Goal: Information Seeking & Learning: Learn about a topic

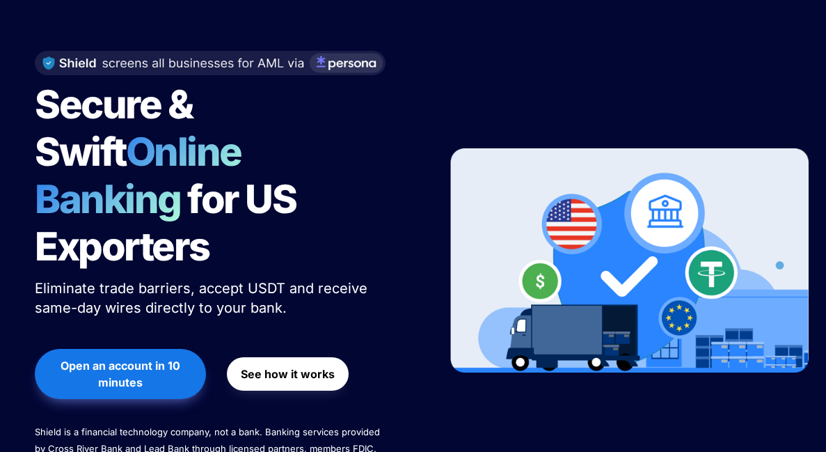
scroll to position [219, 0]
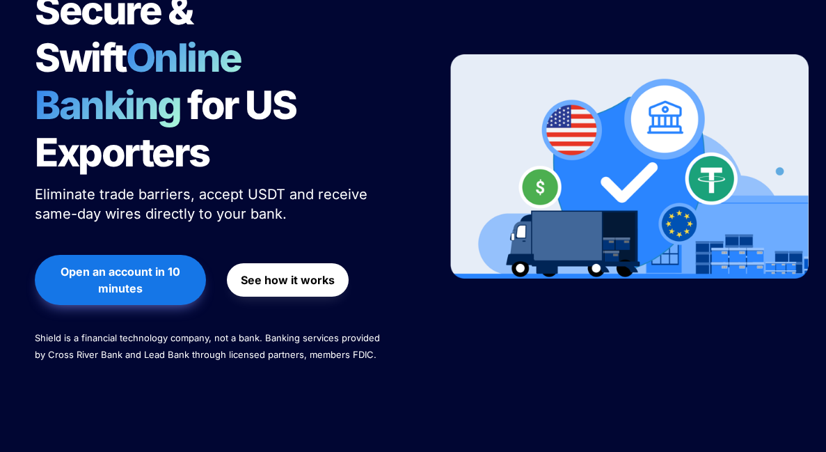
click at [285, 273] on strong "See how it works" at bounding box center [288, 280] width 94 height 14
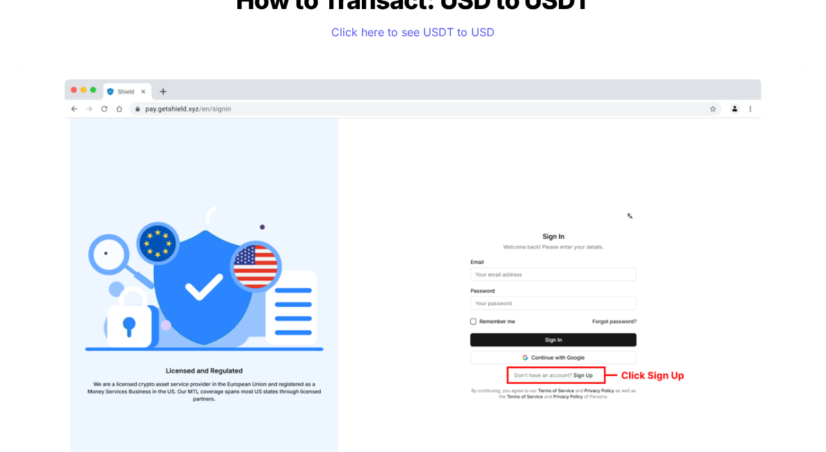
scroll to position [1232, 0]
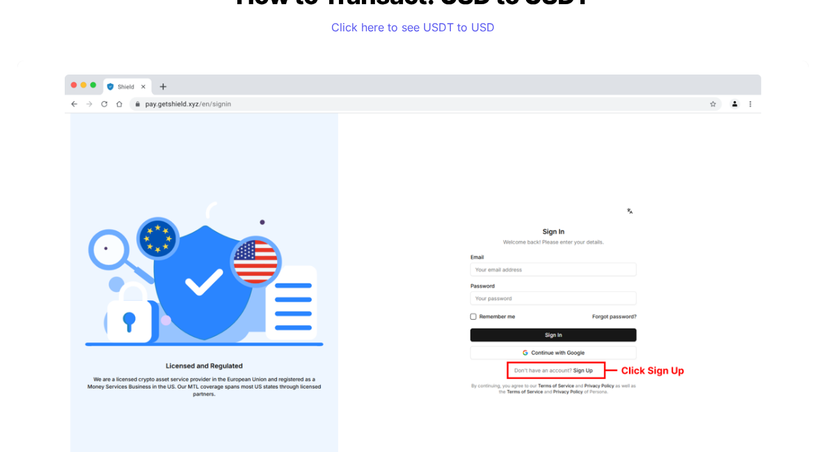
click at [389, 263] on img at bounding box center [413, 278] width 697 height 409
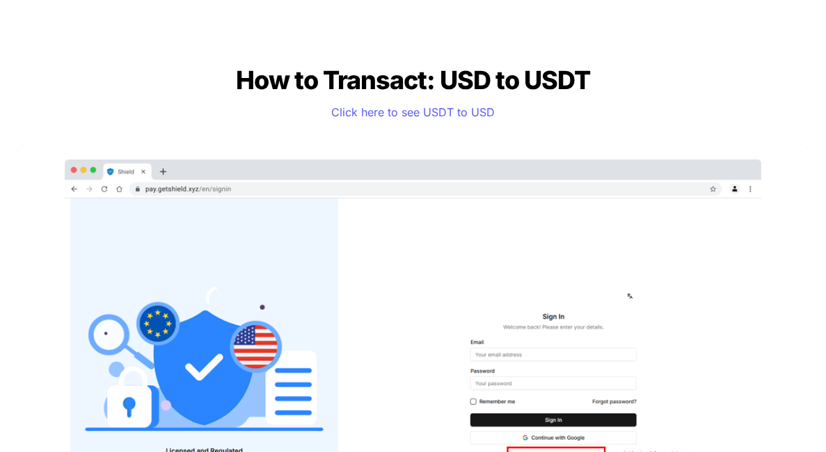
click at [367, 223] on img at bounding box center [413, 363] width 697 height 409
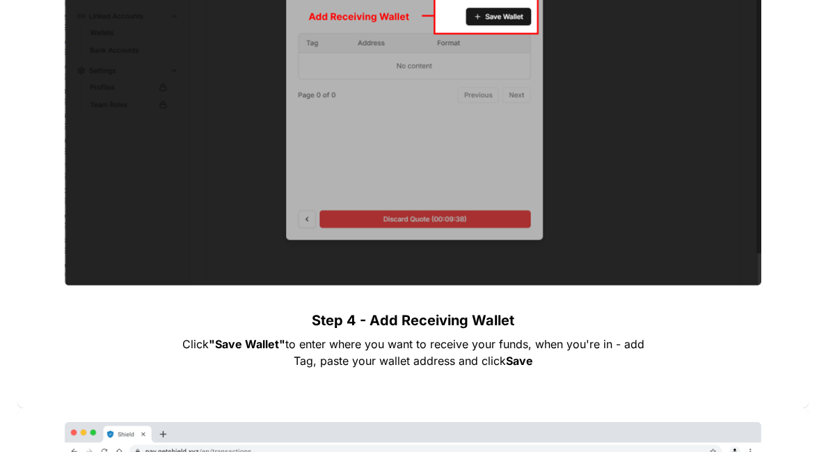
scroll to position [3119, 0]
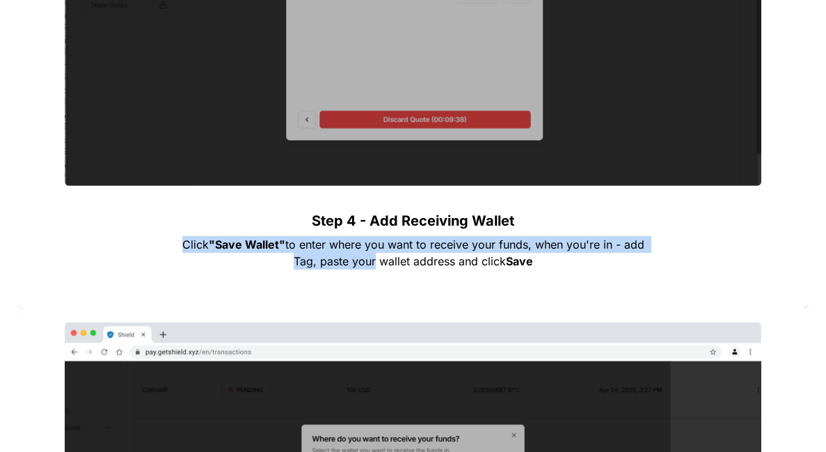
drag, startPoint x: 365, startPoint y: 231, endPoint x: 372, endPoint y: 268, distance: 37.7
click at [372, 268] on div "Step 4 - Add Receiving Wallet Click "Save Wallet" to enter where you want to re…" at bounding box center [412, 35] width 791 height 546
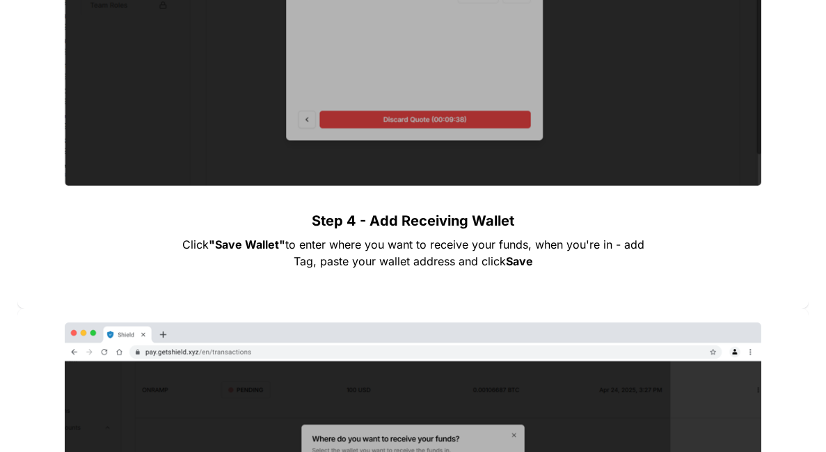
click at [372, 274] on p at bounding box center [413, 283] width 487 height 22
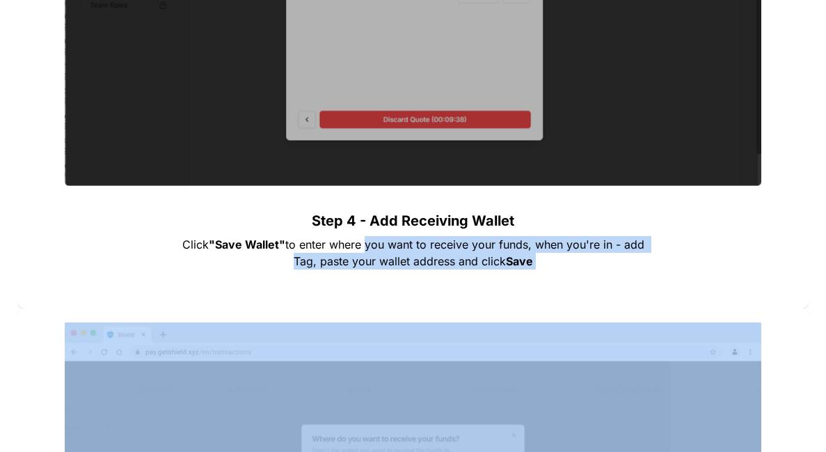
drag, startPoint x: 372, startPoint y: 274, endPoint x: 365, endPoint y: 232, distance: 42.9
click at [365, 232] on div "Step 4 - Add Receiving Wallet Click "Save Wallet" to enter where you want to re…" at bounding box center [412, 35] width 791 height 546
click at [365, 232] on p "Step 4 - Add Receiving Wallet" at bounding box center [413, 220] width 487 height 25
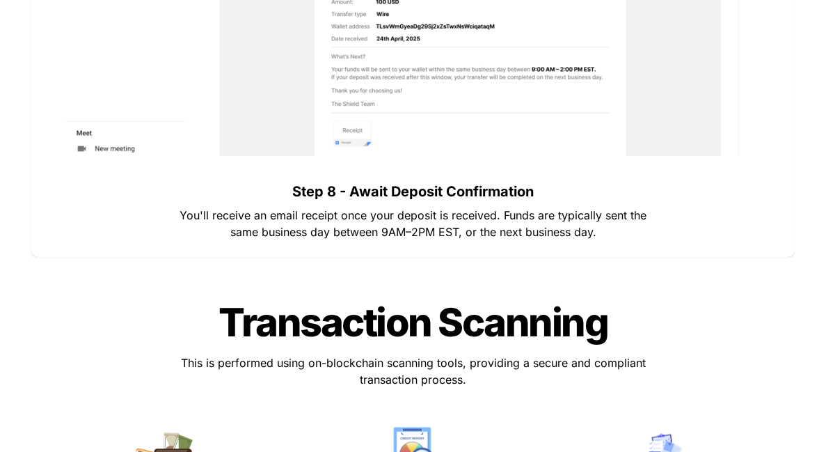
scroll to position [5318, 0]
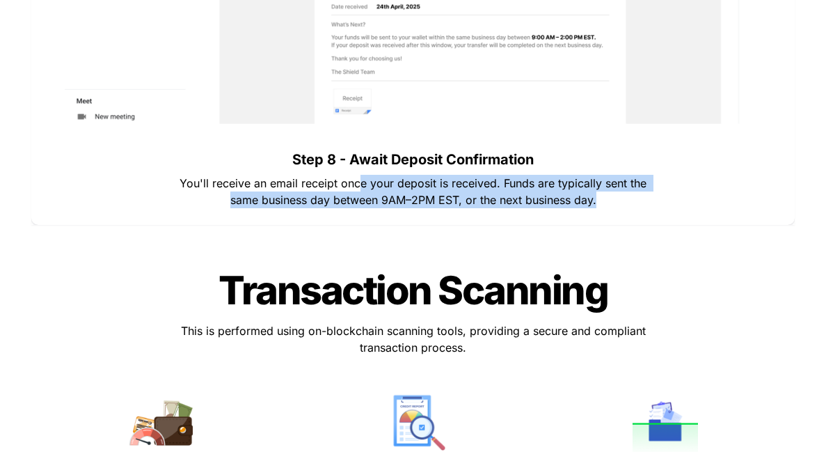
drag, startPoint x: 365, startPoint y: 232, endPoint x: 362, endPoint y: 177, distance: 54.4
click at [362, 177] on span "You'll receive an email receipt once your deposit is received. Funds are typica…" at bounding box center [415, 191] width 470 height 31
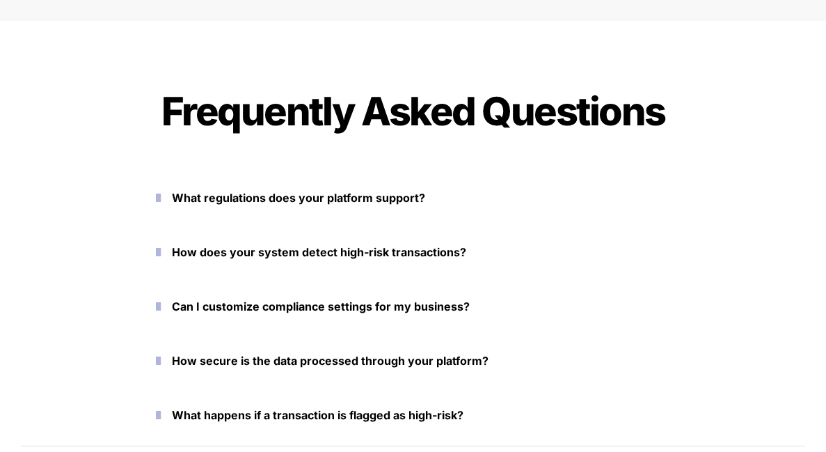
scroll to position [6215, 0]
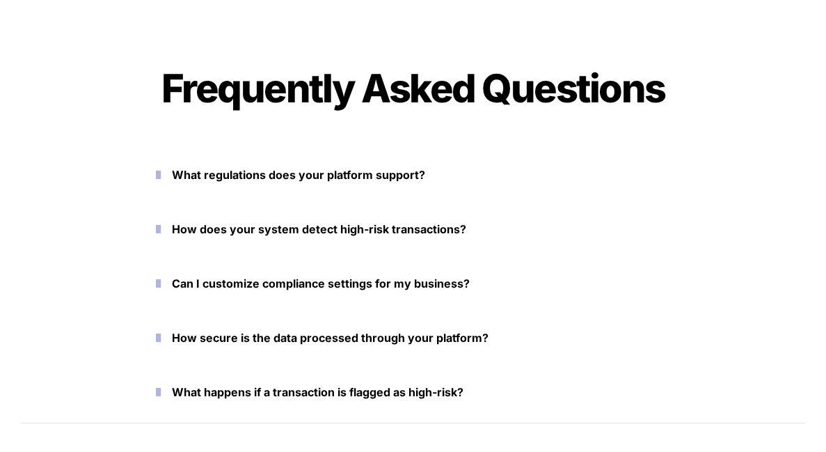
click at [362, 179] on strong "What regulations does your platform support?" at bounding box center [298, 175] width 253 height 14
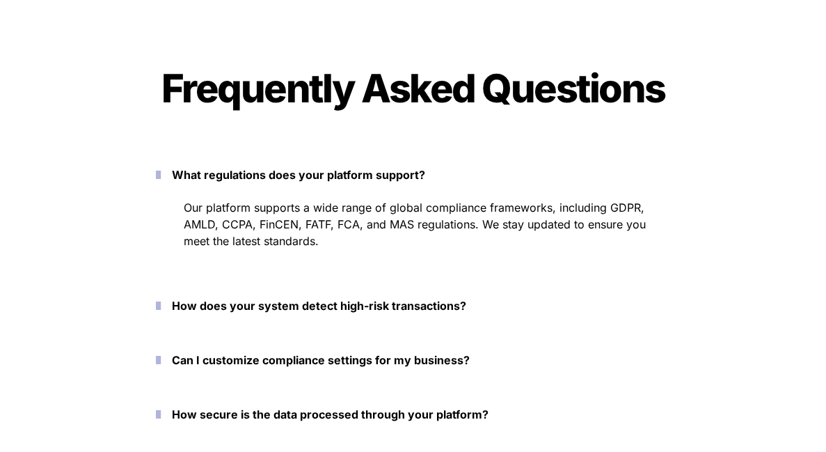
scroll to position [6287, 0]
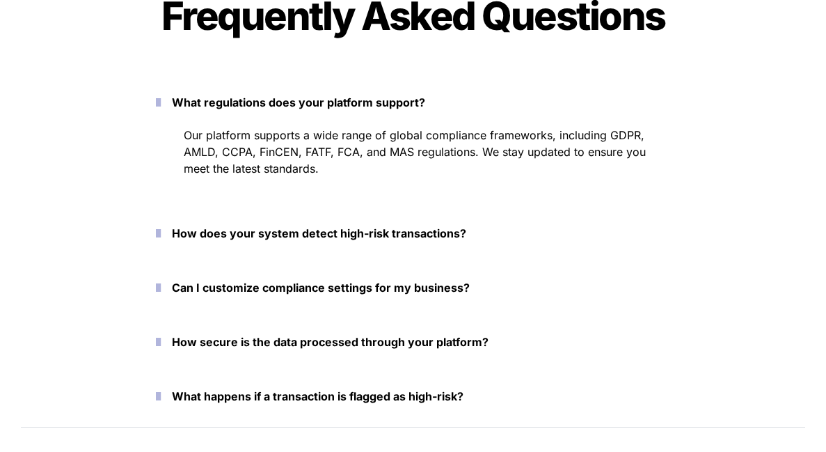
click at [345, 230] on strong "How does your system detect high-risk transactions?" at bounding box center [319, 233] width 294 height 14
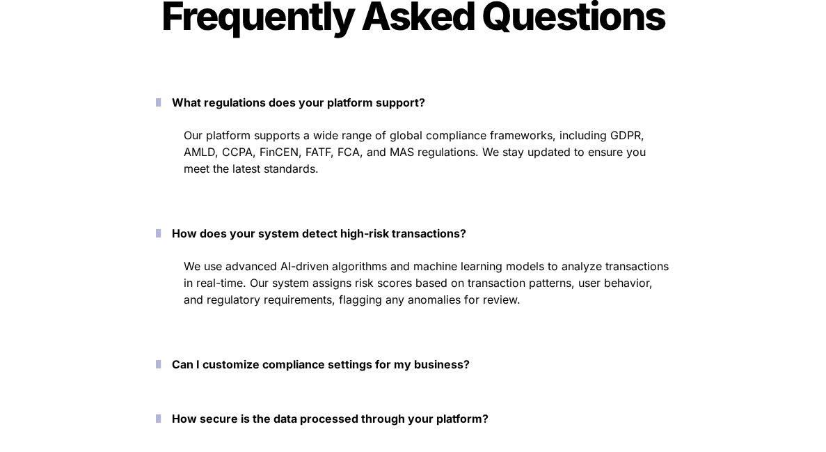
click at [328, 358] on strong "Can I customize compliance settings for my business?" at bounding box center [321, 364] width 298 height 14
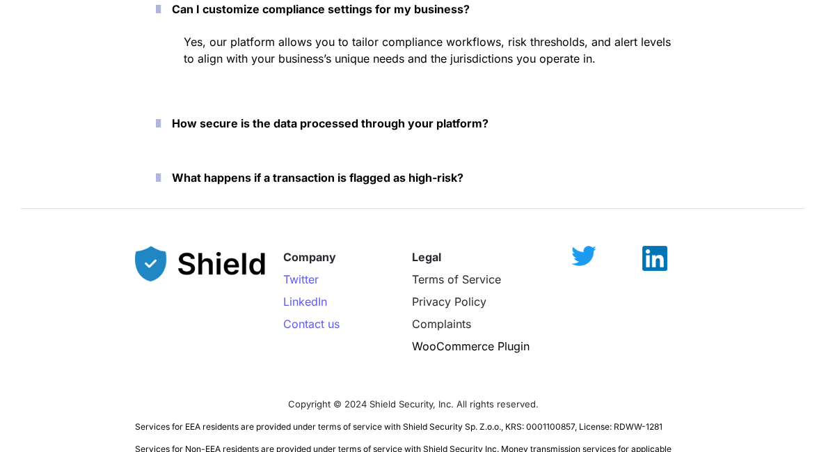
scroll to position [6678, 0]
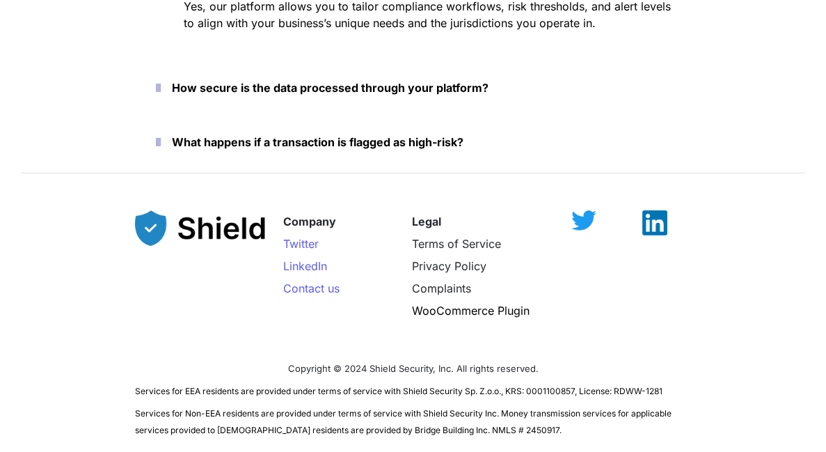
click at [329, 149] on p "What happens if a transaction is flagged as high-risk?" at bounding box center [421, 142] width 499 height 22
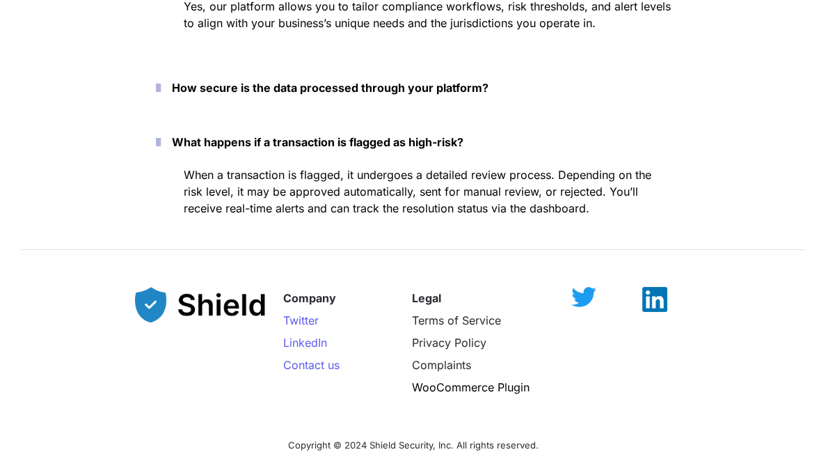
click at [326, 96] on p "How secure is the data processed through your platform?" at bounding box center [421, 88] width 499 height 22
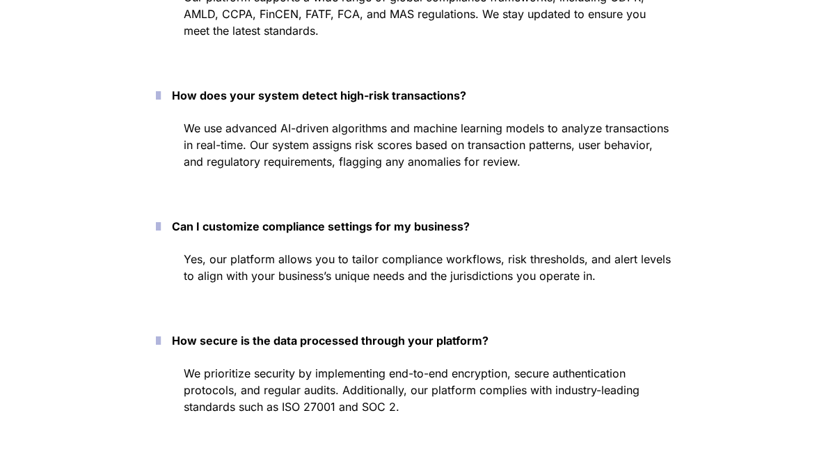
click at [326, 96] on strong "How does your system detect high-risk transactions?" at bounding box center [319, 95] width 294 height 14
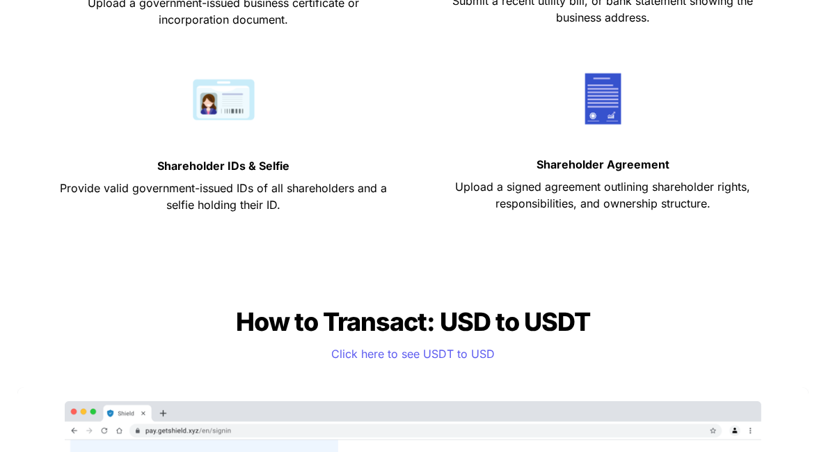
scroll to position [1185, 0]
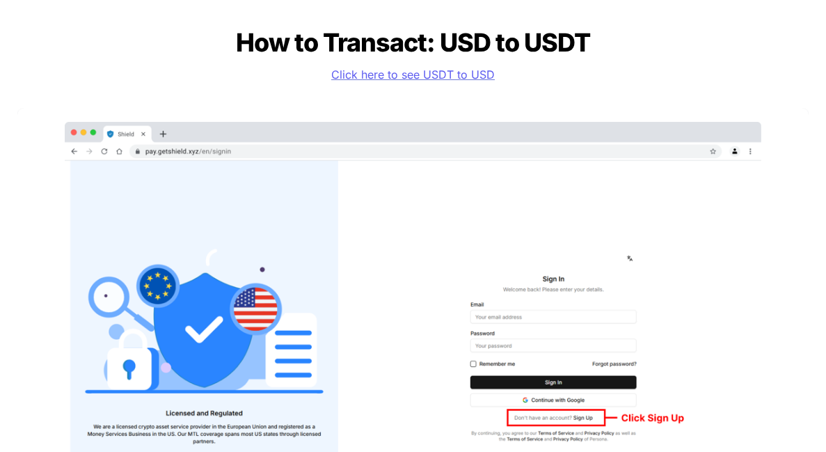
click at [432, 74] on span "Click here to see USDT to USD" at bounding box center [413, 75] width 164 height 14
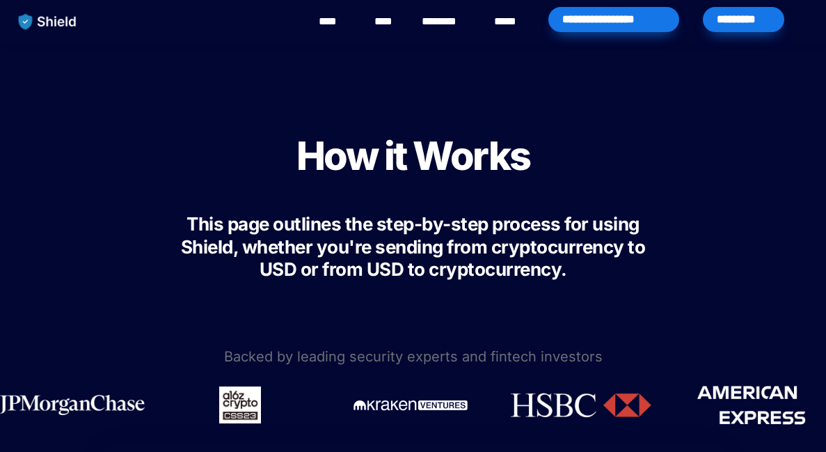
click at [458, 23] on link "********" at bounding box center [446, 21] width 49 height 17
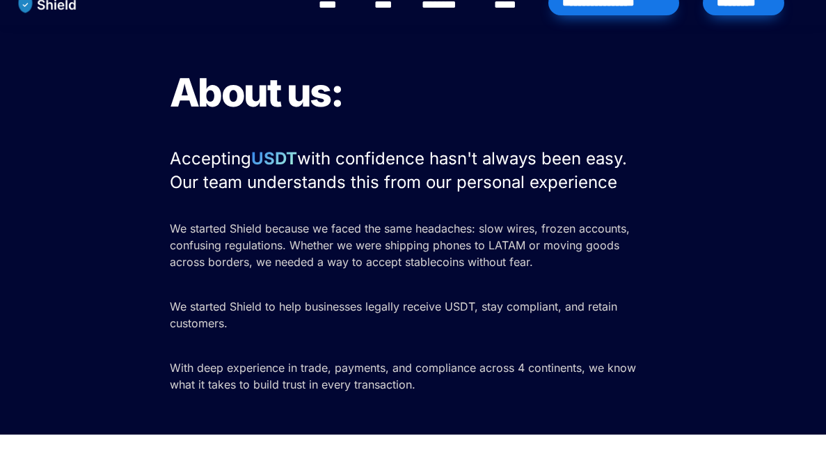
scroll to position [17, 0]
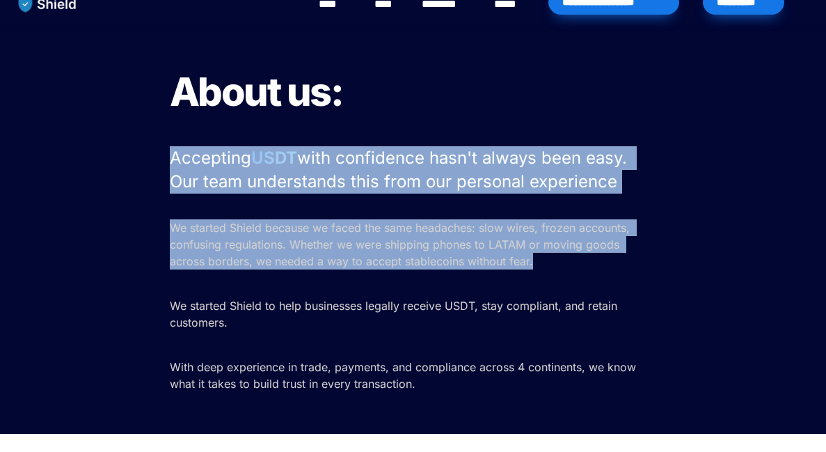
drag, startPoint x: 400, startPoint y: 119, endPoint x: 412, endPoint y: 292, distance: 173.0
click at [412, 292] on div "About us: Accepting USDT with confidence hasn't always been easy. Our team unde…" at bounding box center [413, 228] width 826 height 409
click at [412, 292] on p at bounding box center [413, 283] width 487 height 22
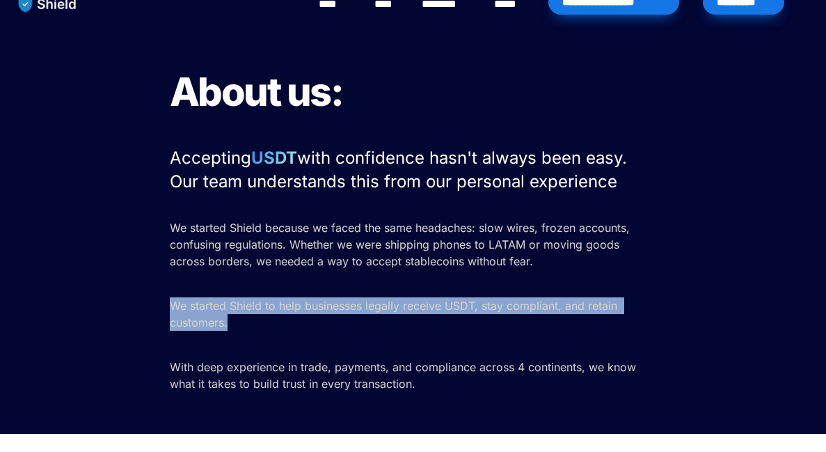
drag, startPoint x: 412, startPoint y: 292, endPoint x: 412, endPoint y: 329, distance: 36.9
click at [412, 329] on div "About us: Accepting USDT with confidence hasn't always been easy. Our team unde…" at bounding box center [413, 228] width 826 height 409
click at [412, 329] on p "We started Shield to help businesses legally receive USDT, stay compliant, and …" at bounding box center [413, 313] width 487 height 39
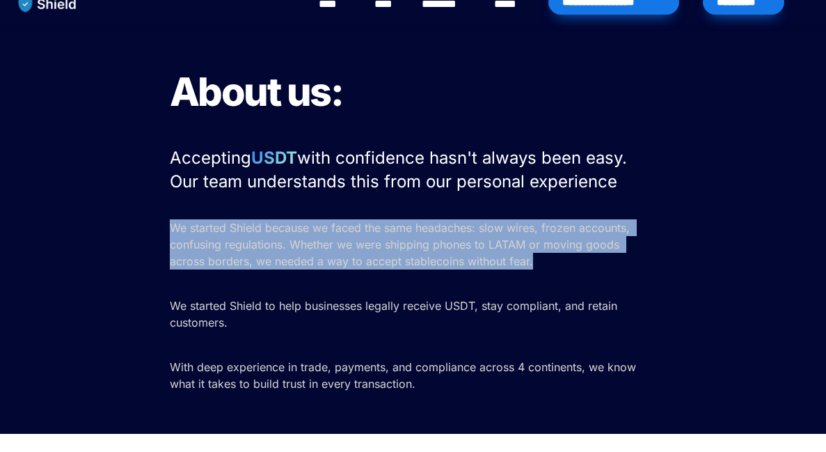
drag, startPoint x: 312, startPoint y: 201, endPoint x: 283, endPoint y: 274, distance: 78.1
click at [283, 274] on div "About us: Accepting USDT with confidence hasn't always been easy. Our team unde…" at bounding box center [413, 228] width 826 height 409
click at [283, 274] on p at bounding box center [413, 283] width 487 height 22
drag, startPoint x: 283, startPoint y: 274, endPoint x: 276, endPoint y: 208, distance: 65.8
click at [276, 208] on div "About us: Accepting USDT with confidence hasn't always been easy. Our team unde…" at bounding box center [413, 228] width 826 height 409
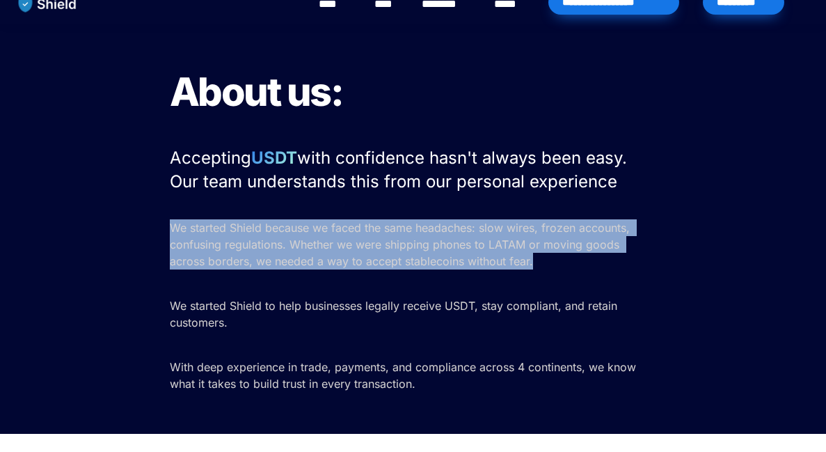
click at [276, 208] on div at bounding box center [413, 206] width 487 height 21
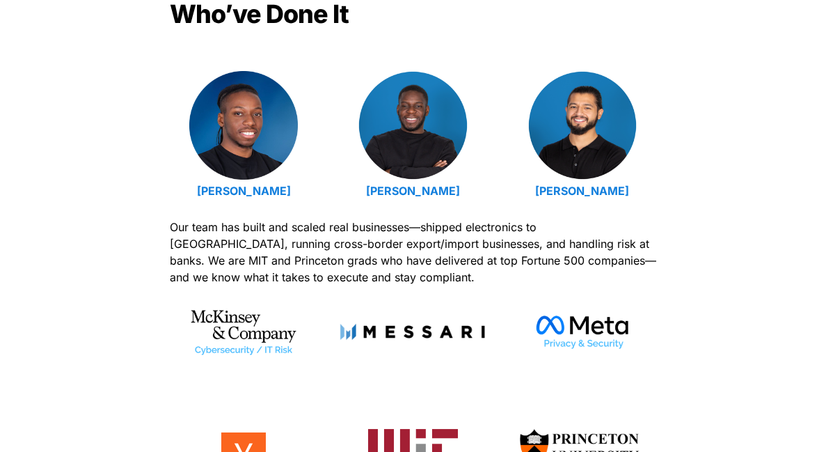
scroll to position [507, 0]
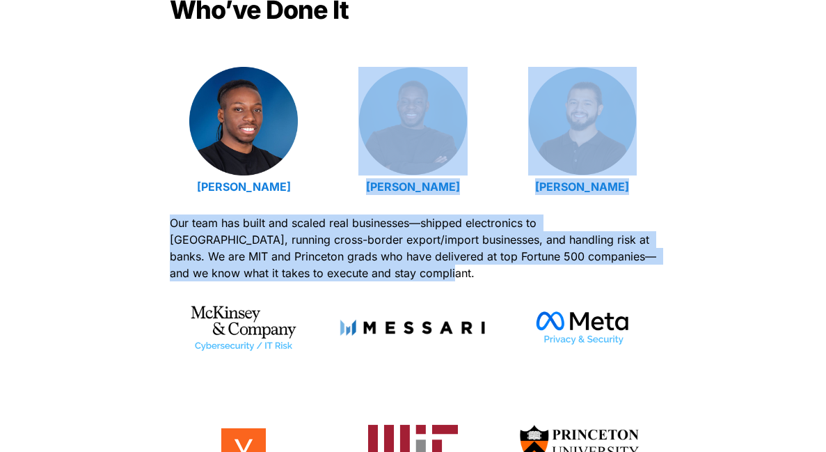
drag, startPoint x: 276, startPoint y: 208, endPoint x: 369, endPoint y: 274, distance: 113.9
click at [369, 274] on div "Meet the Shield Team: Built by Operators Who’ve Done It [PERSON_NAME] [PERSON_N…" at bounding box center [413, 244] width 826 height 601
click at [369, 274] on p "Our team has built and scaled real businesses—shipped electronics to [GEOGRAPHI…" at bounding box center [413, 248] width 487 height 72
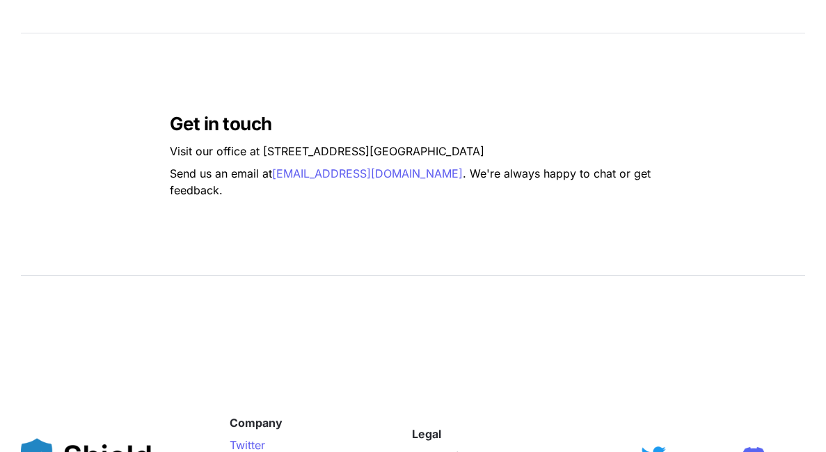
scroll to position [0, 0]
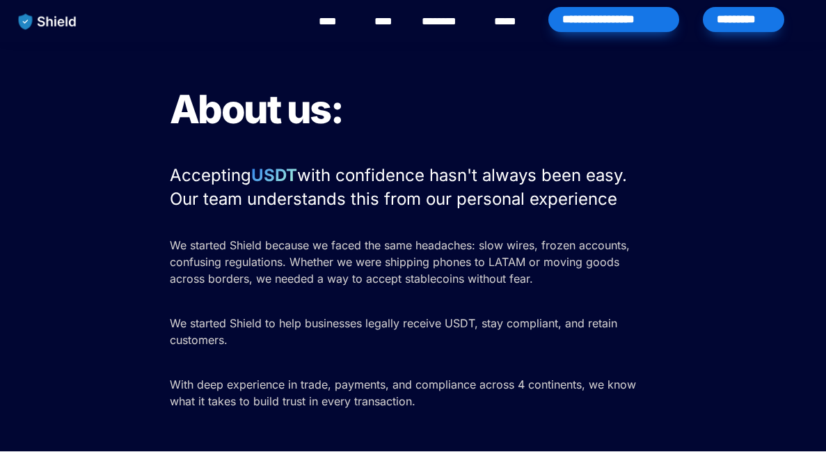
click at [715, 20] on div "*********" at bounding box center [743, 19] width 81 height 25
